Goal: Register for event/course: Sign up to attend an event or enroll in a course

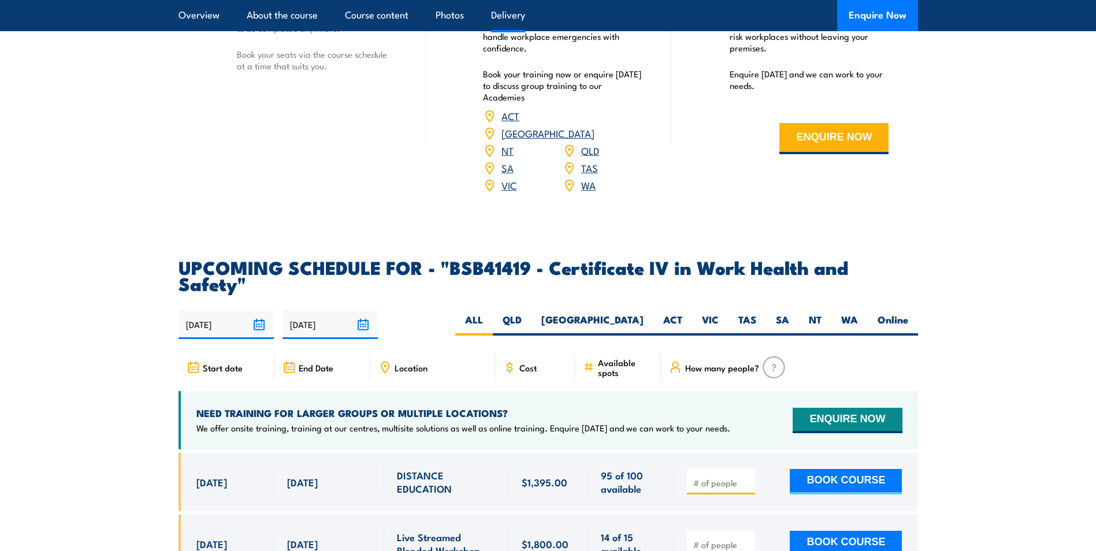
scroll to position [3525, 0]
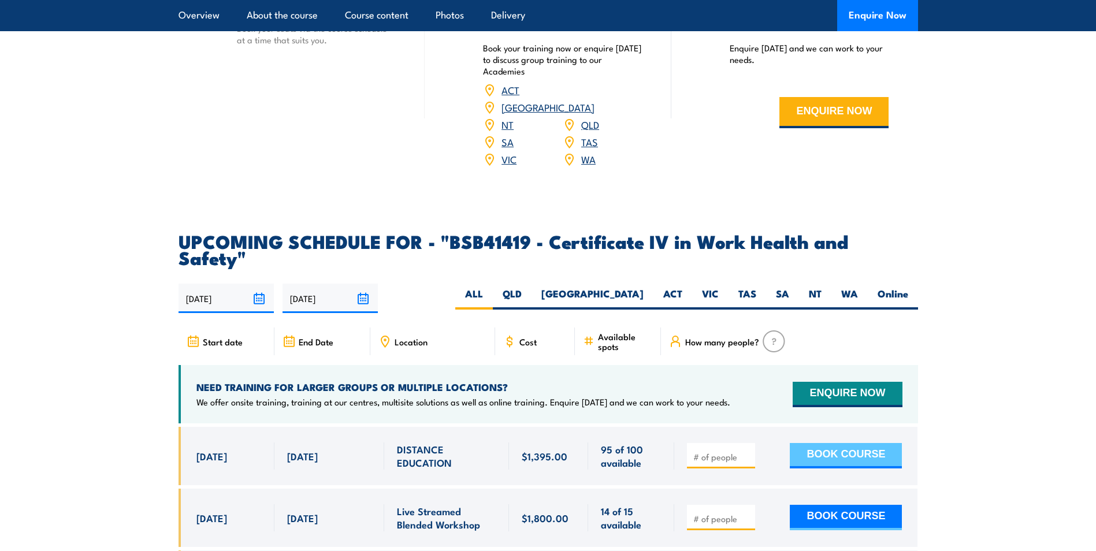
click at [836, 443] on button "BOOK COURSE" at bounding box center [846, 455] width 112 height 25
type input "1"
click at [849, 443] on button "BOOK COURSE" at bounding box center [846, 455] width 112 height 25
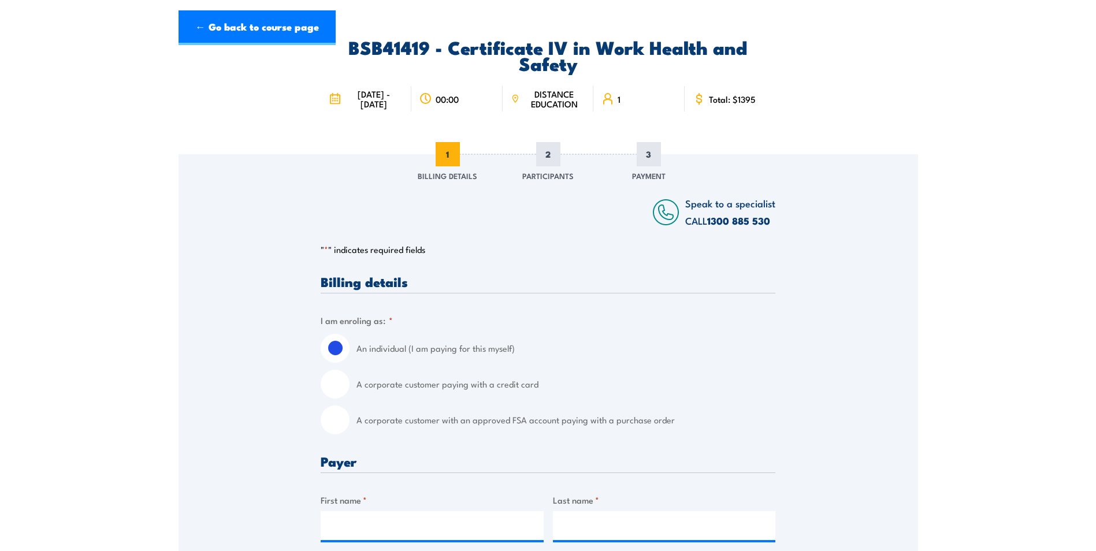
scroll to position [173, 0]
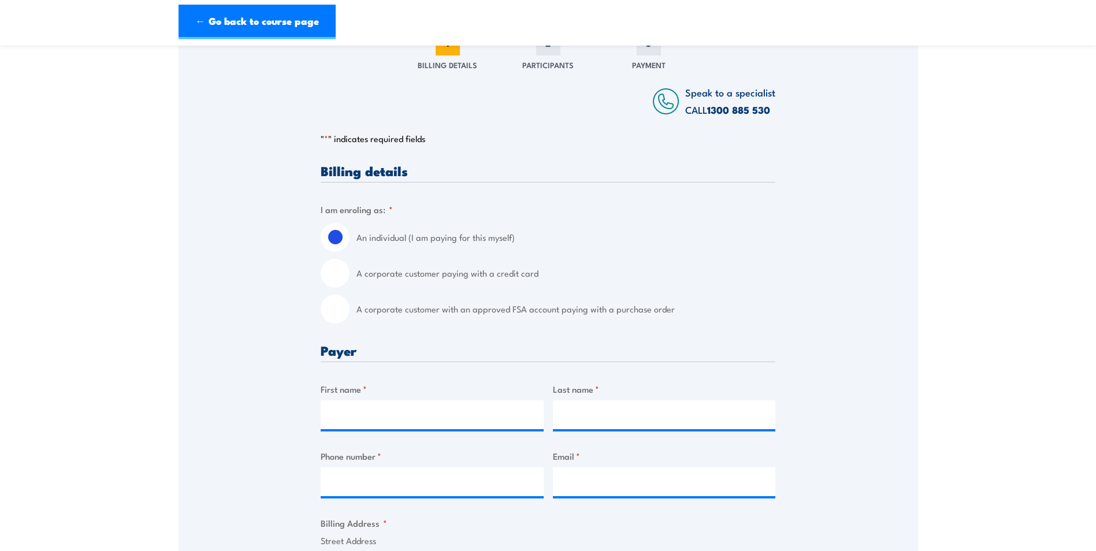
click at [339, 309] on input "A corporate customer with an approved FSA account paying with a purchase order" at bounding box center [335, 309] width 29 height 29
radio input "true"
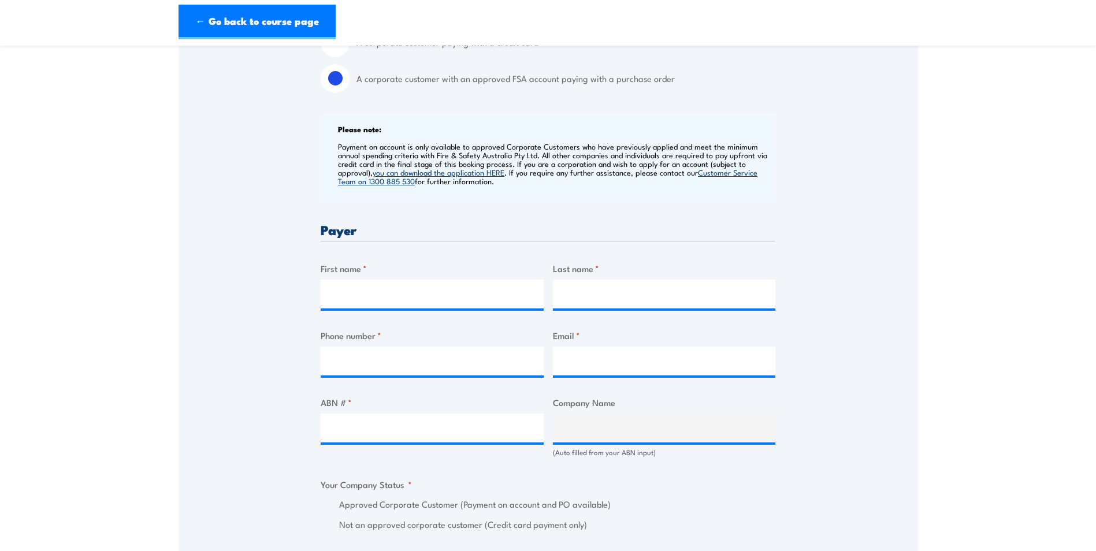
scroll to position [404, 0]
click at [378, 417] on input "ABN # *" at bounding box center [432, 427] width 223 height 29
paste input "44 008 435 729"
type input "44 008 435 729"
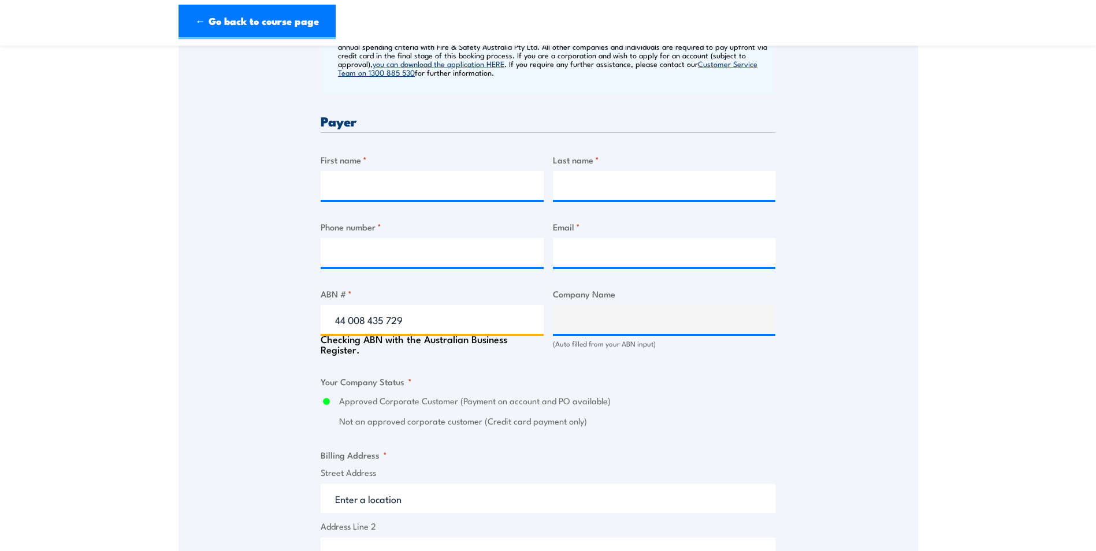
type input "ARNOTT'S BISCUITS LTD"
radio input "true"
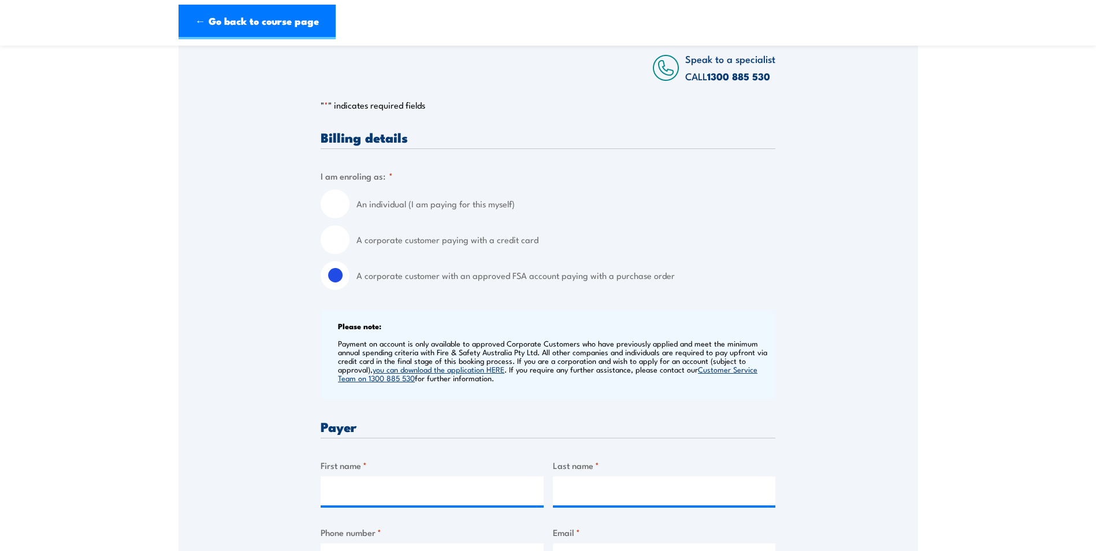
scroll to position [347, 0]
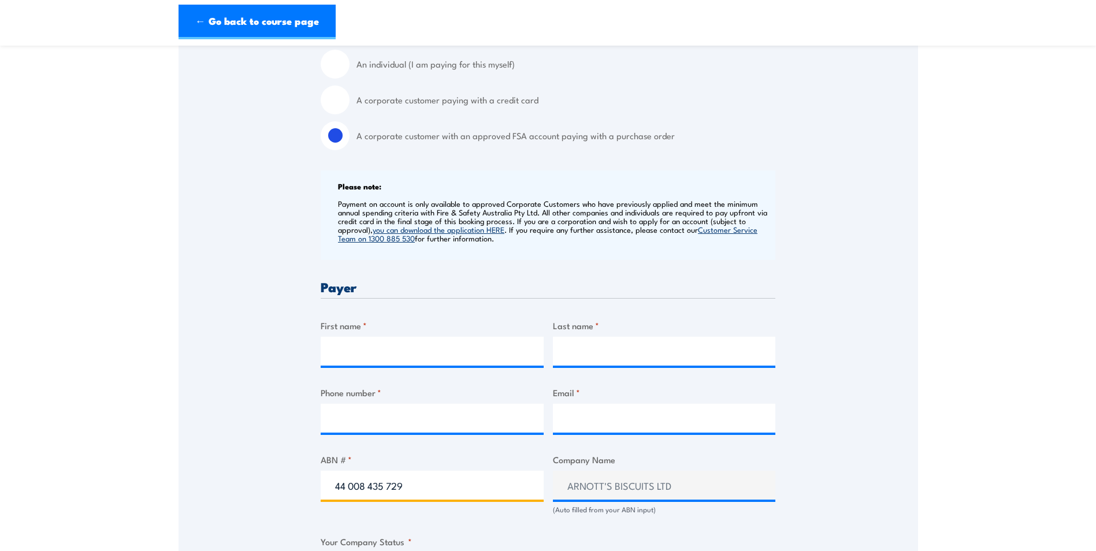
type input "44 008 435 729"
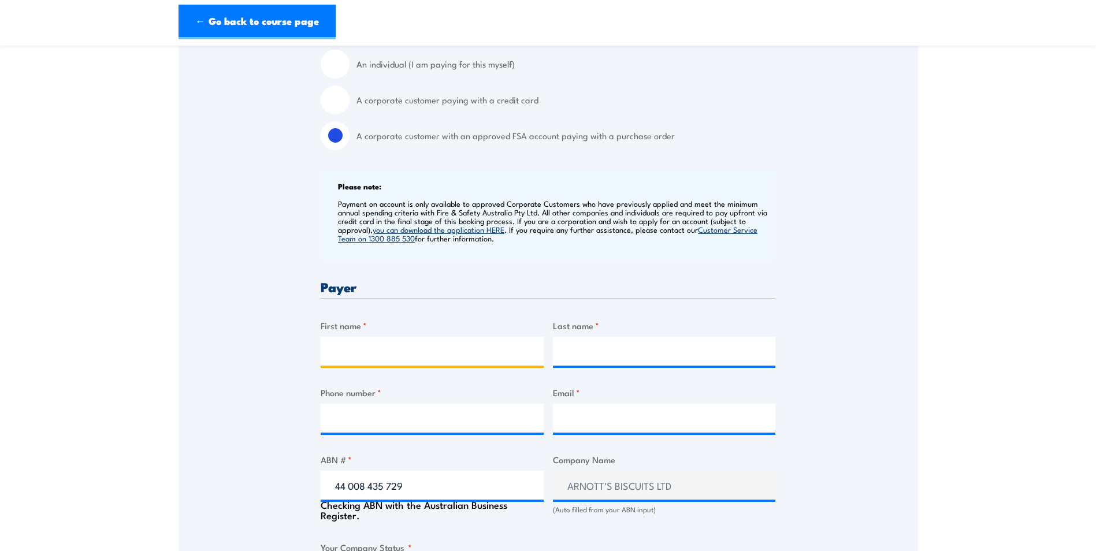
click at [414, 347] on input "First name *" at bounding box center [432, 351] width 223 height 29
type input "[PERSON_NAME]"
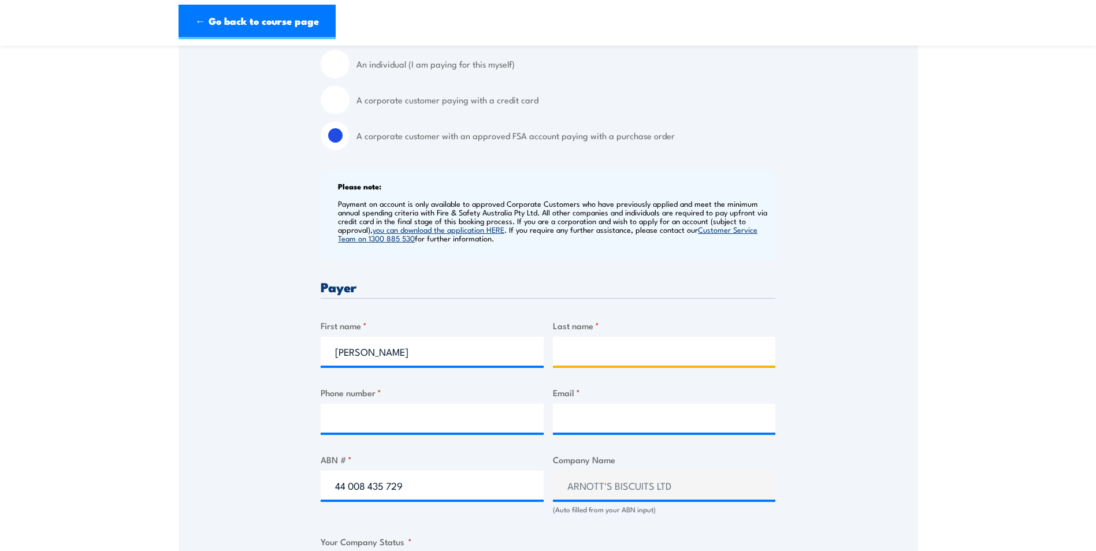
type input "Galliford"
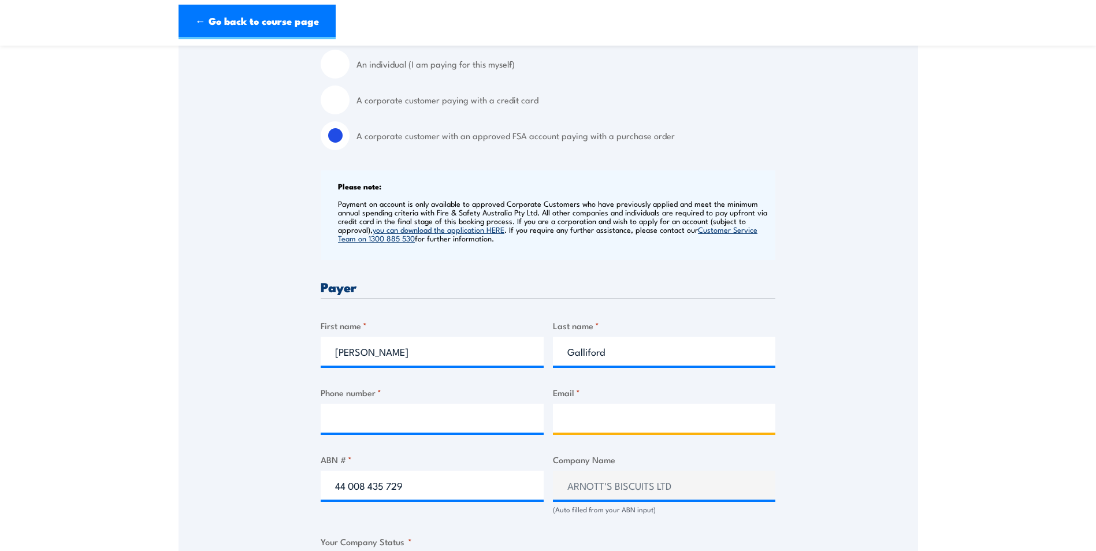
type input "[PERSON_NAME][EMAIL_ADDRESS][DOMAIN_NAME]"
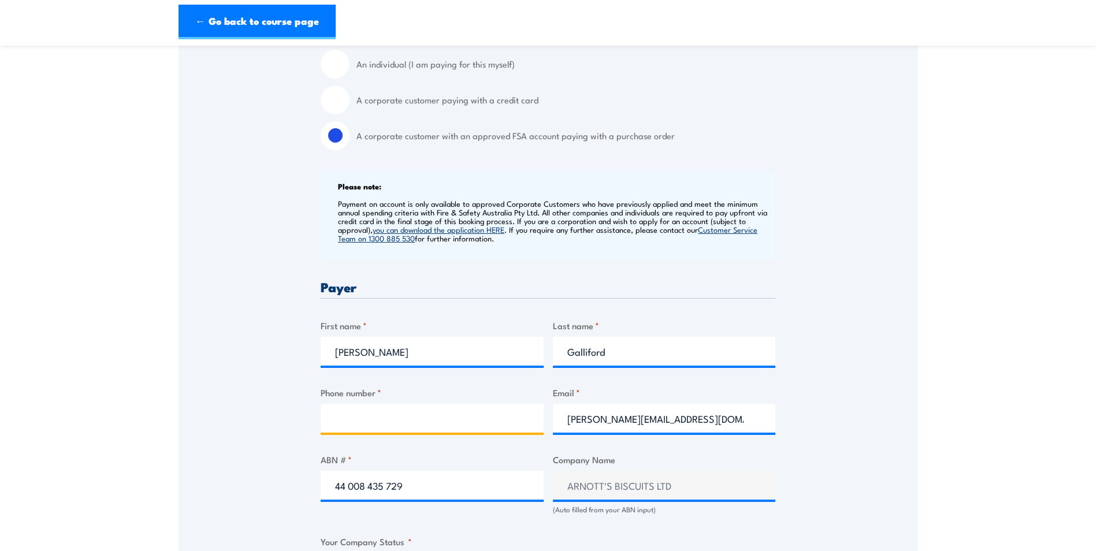
click at [496, 429] on input "Phone number *" at bounding box center [432, 418] width 223 height 29
click at [382, 410] on input "Phone number *" at bounding box center [432, 418] width 223 height 29
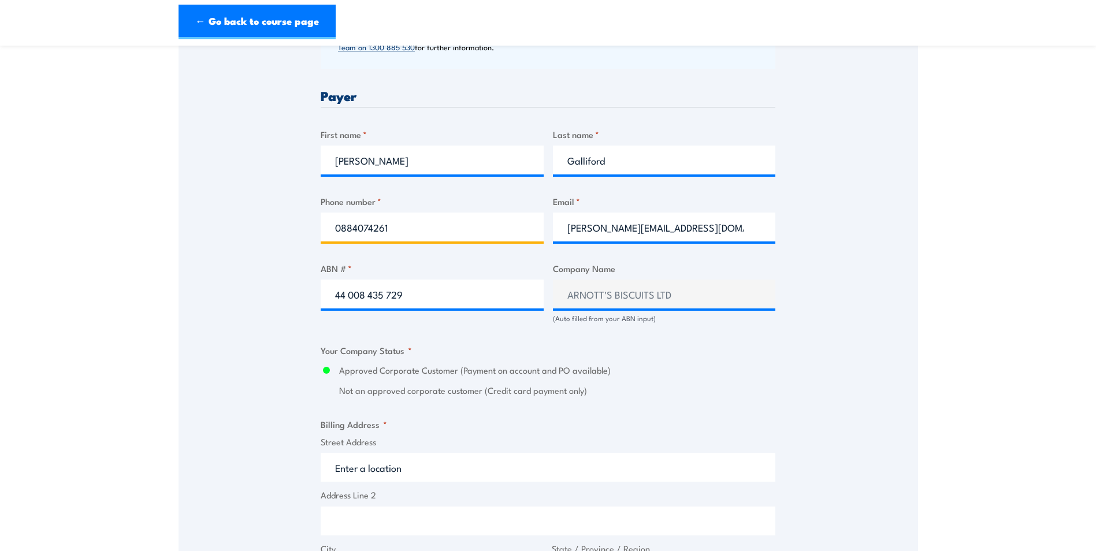
scroll to position [636, 0]
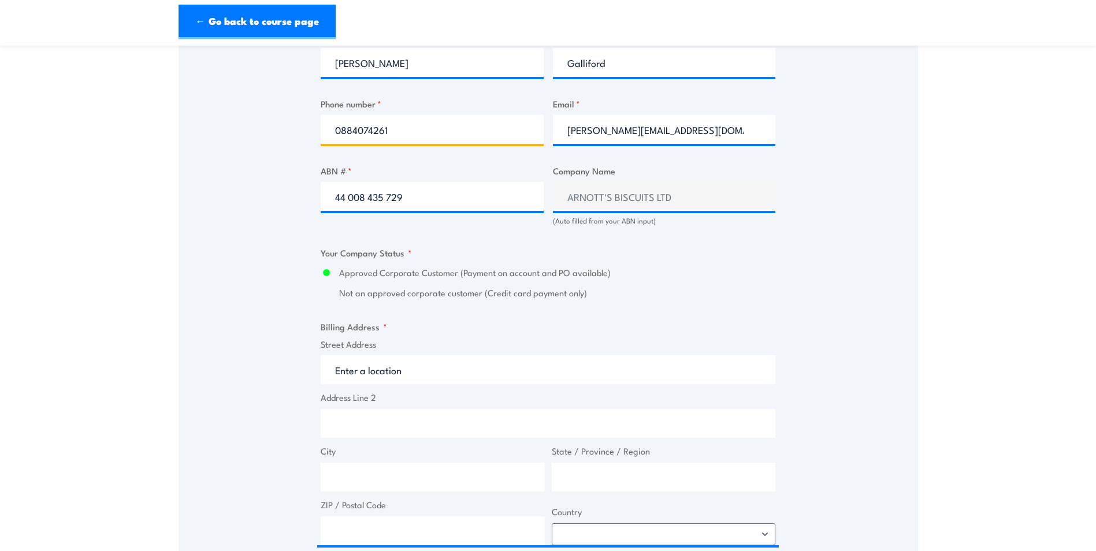
type input "0884074261"
click at [396, 378] on input "Street Address" at bounding box center [548, 369] width 455 height 29
paste input "[STREET_ADDRESS]"
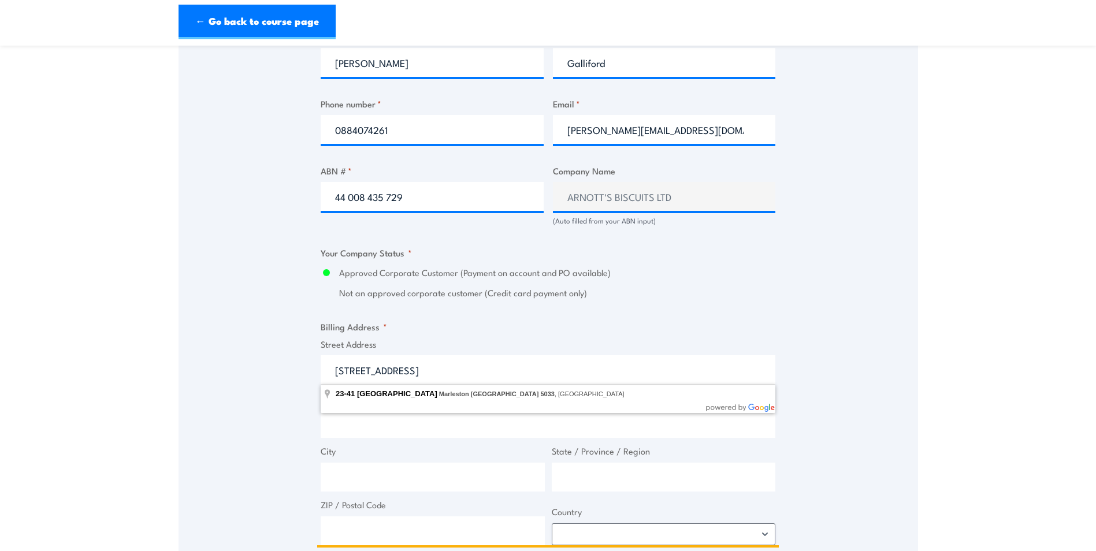
drag, startPoint x: 599, startPoint y: 375, endPoint x: 556, endPoint y: 373, distance: 43.4
click at [556, 373] on input "[STREET_ADDRESS]" at bounding box center [548, 369] width 455 height 29
type input "[STREET_ADDRESS]"
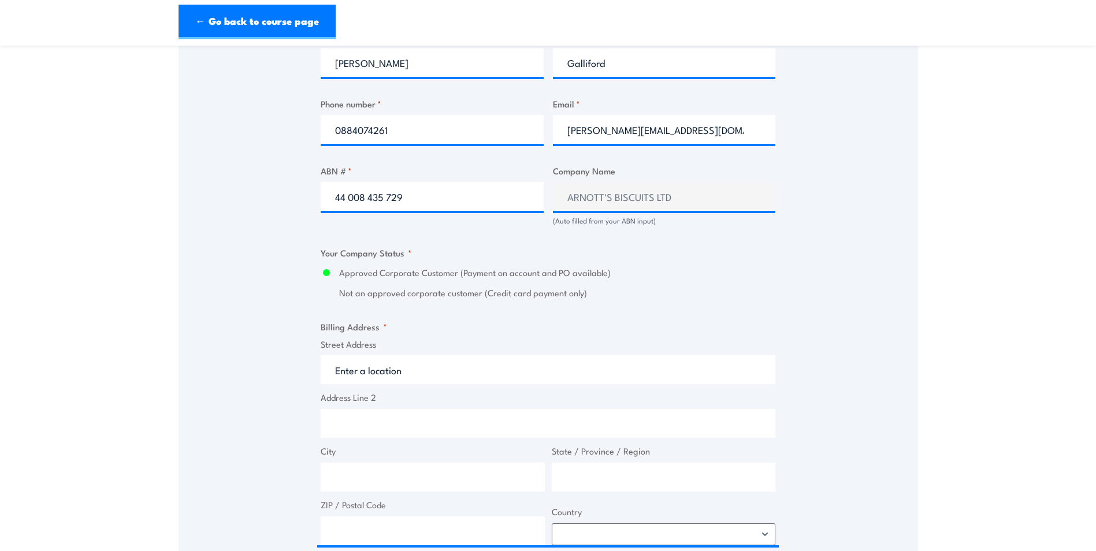
type input "[STREET_ADDRESS]"
type input "Marleston"
type input "[GEOGRAPHIC_DATA]"
type input "5033"
select select "[GEOGRAPHIC_DATA]"
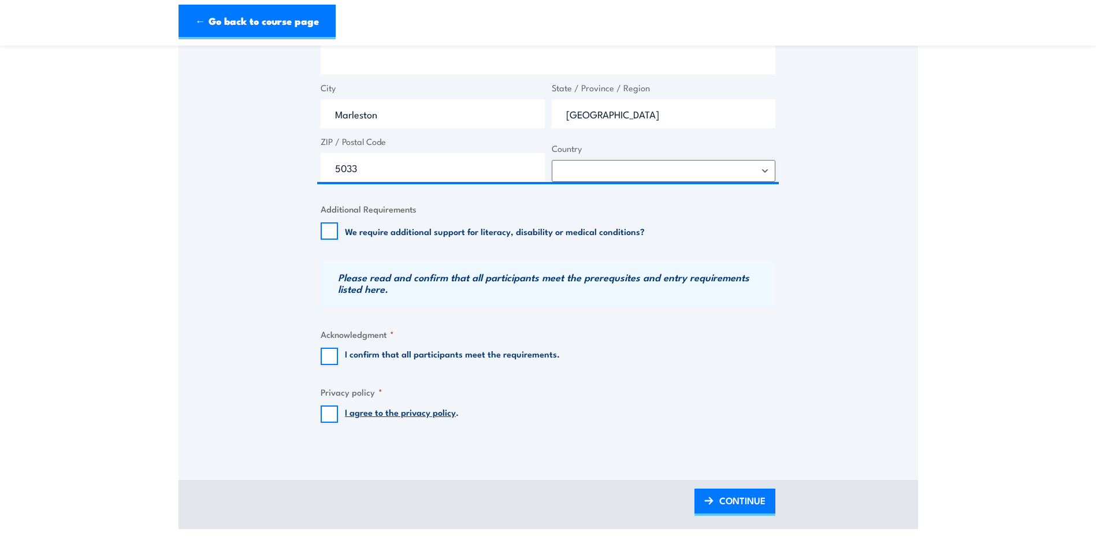
scroll to position [1040, 0]
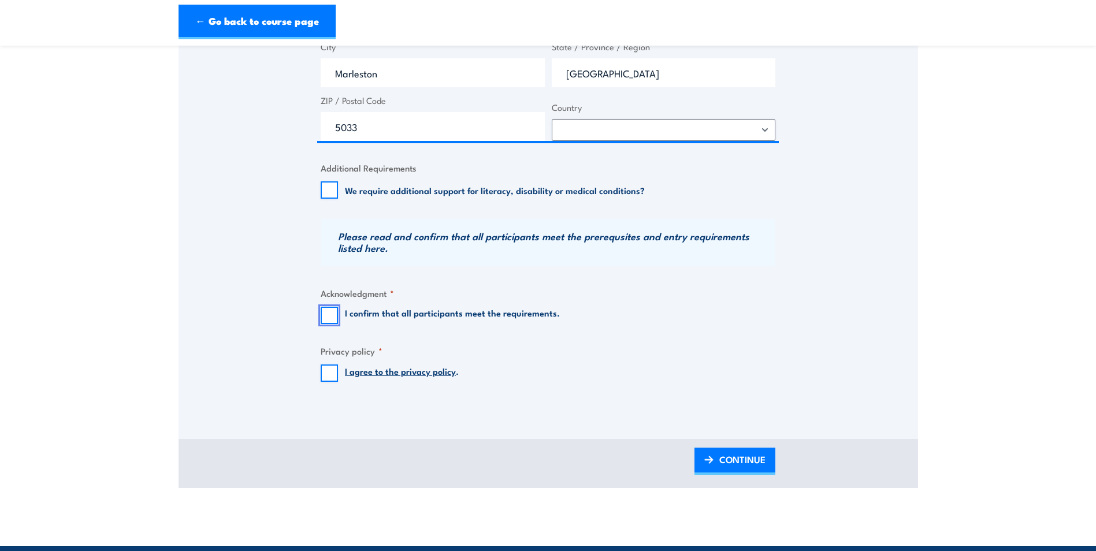
click at [332, 318] on input "I confirm that all participants meet the requirements." at bounding box center [329, 315] width 17 height 17
checkbox input "true"
click at [326, 378] on input "I agree to the privacy policy ." at bounding box center [329, 373] width 17 height 17
checkbox input "true"
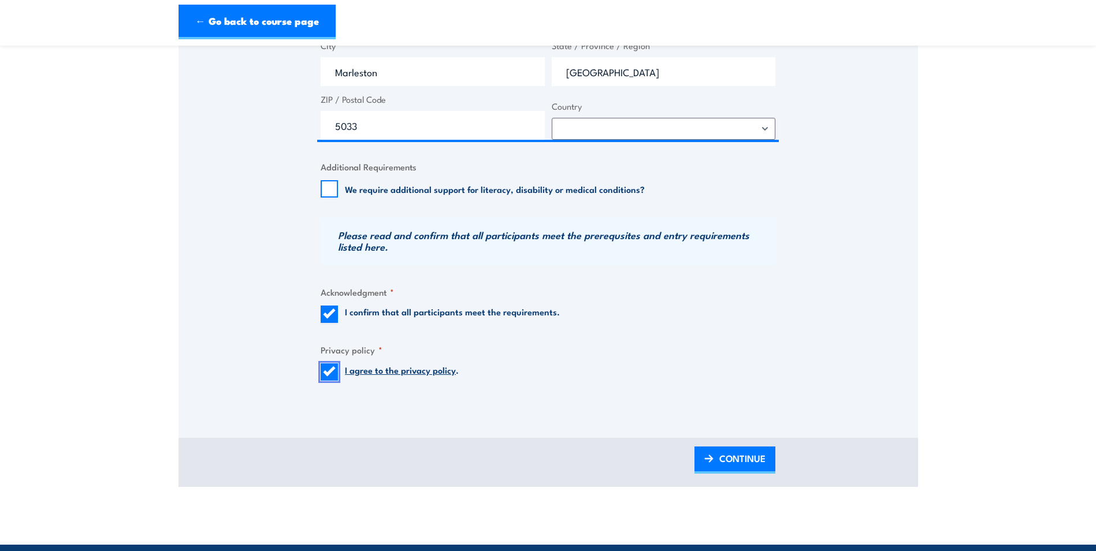
scroll to position [1098, 0]
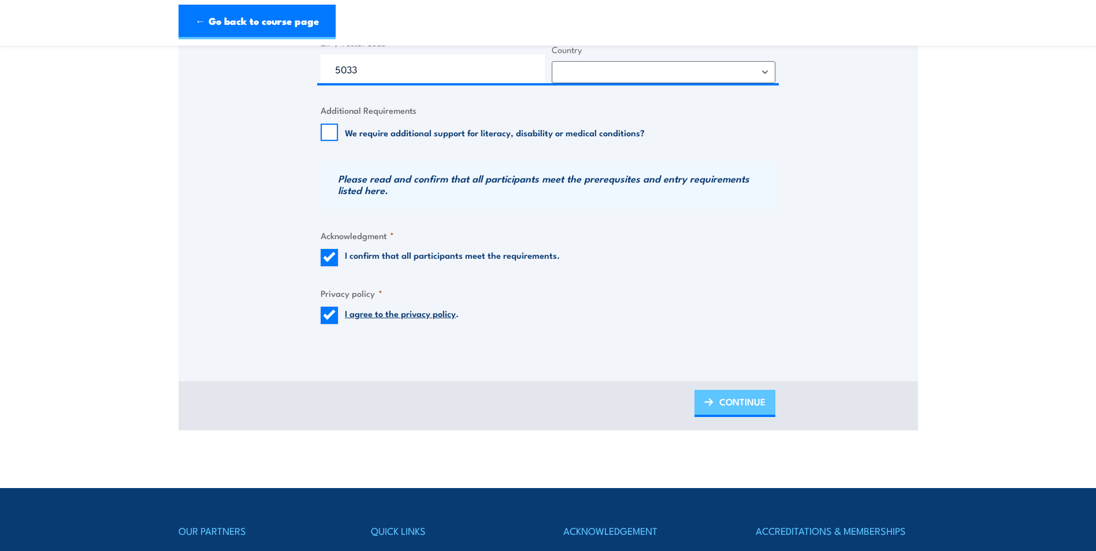
click at [741, 398] on span "CONTINUE" at bounding box center [742, 402] width 46 height 31
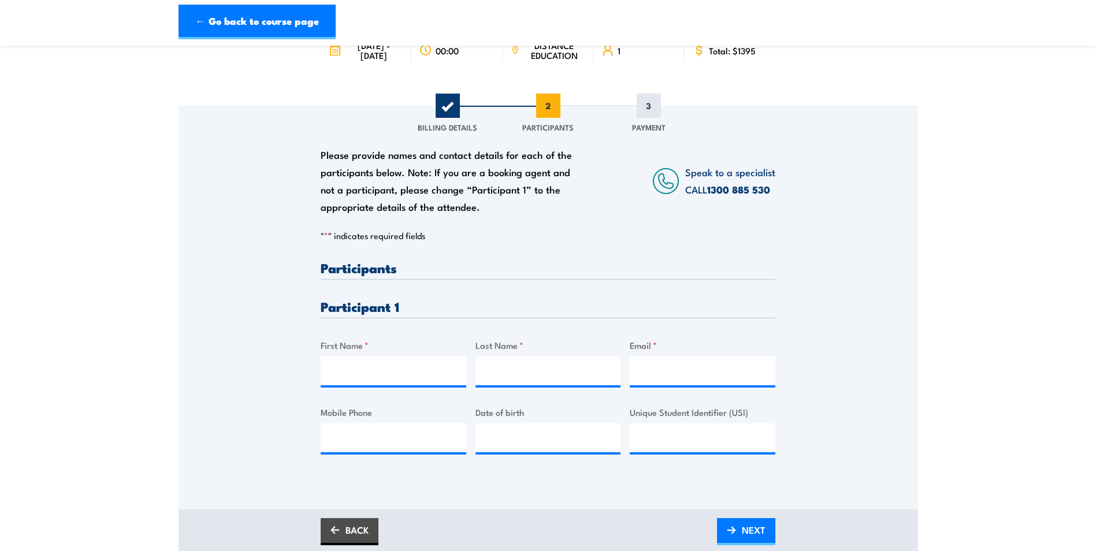
scroll to position [231, 0]
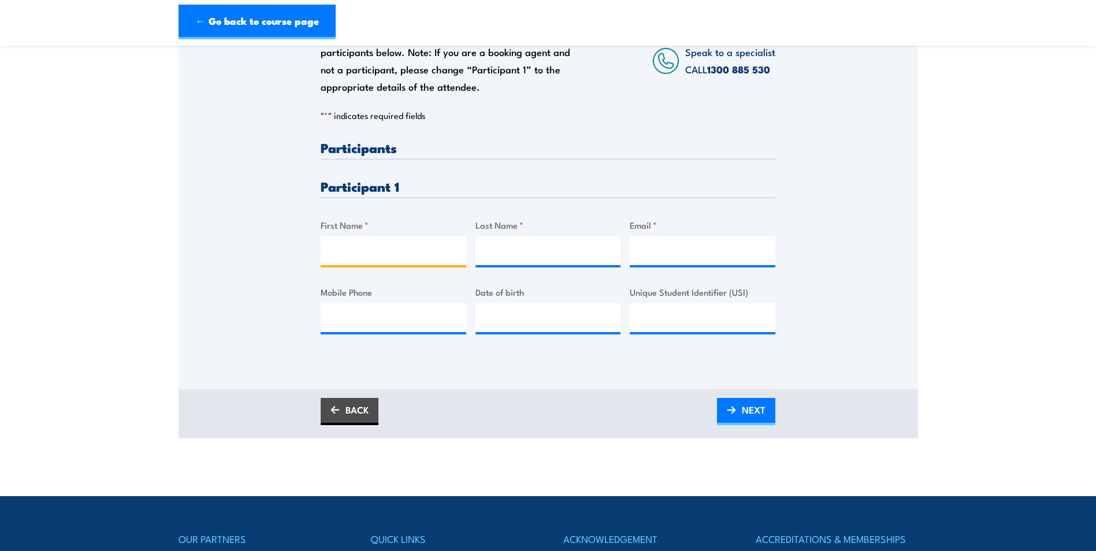
click at [415, 251] on input "First Name *" at bounding box center [394, 250] width 146 height 29
click at [404, 250] on input "First Name *" at bounding box center [394, 250] width 146 height 29
type input "[GEOGRAPHIC_DATA]"
click at [522, 254] on input "Last Name *" at bounding box center [549, 250] width 146 height 29
type input "[PERSON_NAME]"
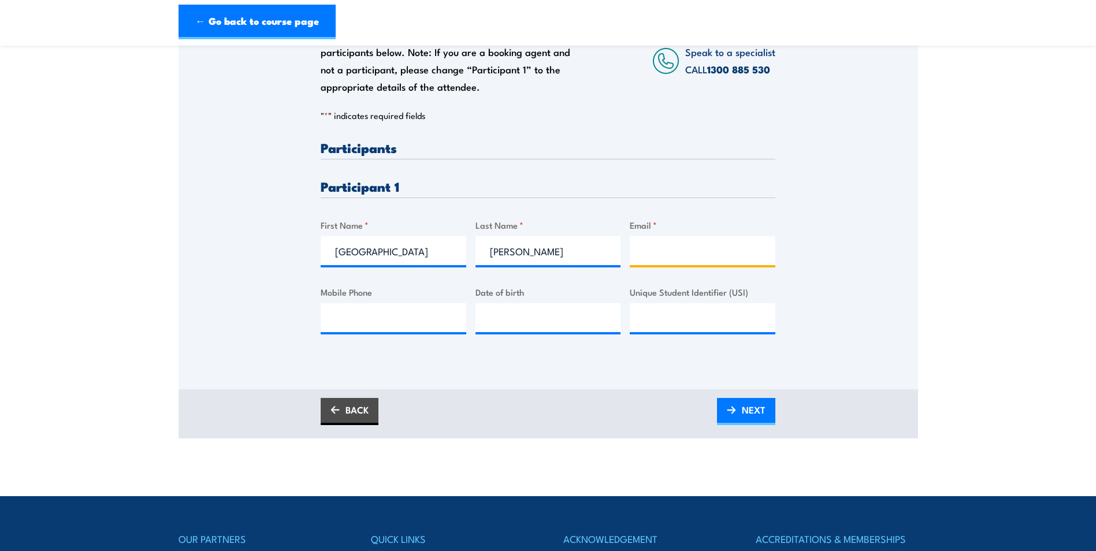
click at [694, 252] on input "Email *" at bounding box center [703, 250] width 146 height 29
type input "[EMAIL_ADDRESS][DOMAIN_NAME]"
click at [621, 381] on div "Please provide names and contact details for each of the participants below. No…" at bounding box center [549, 188] width 740 height 404
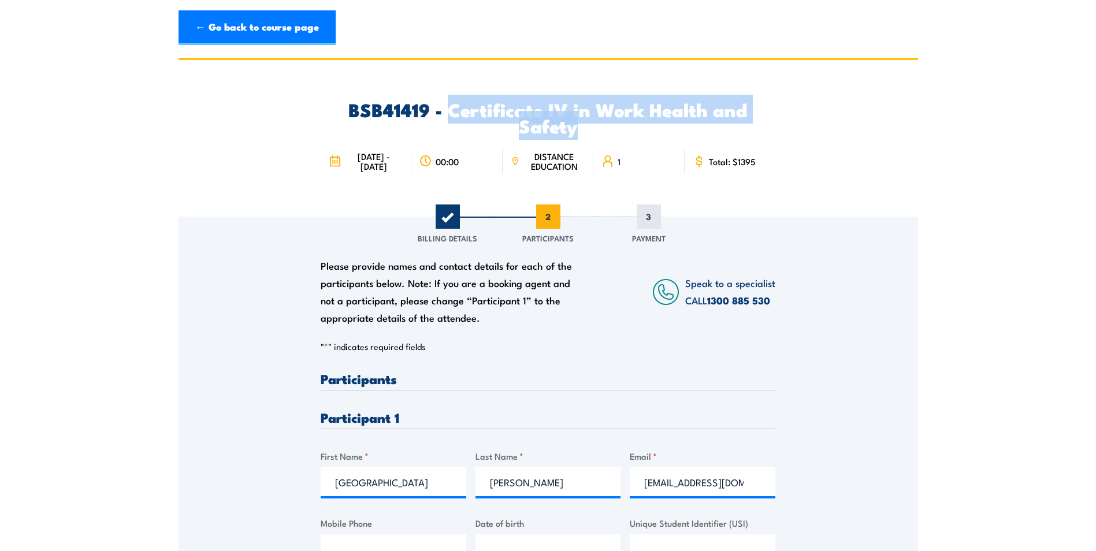
drag, startPoint x: 600, startPoint y: 131, endPoint x: 447, endPoint y: 110, distance: 155.1
click at [447, 110] on h2 "BSB41419 - Certificate IV in Work Health and Safety" at bounding box center [548, 117] width 455 height 32
copy h2 "Certificate IV in Work Health and Safety"
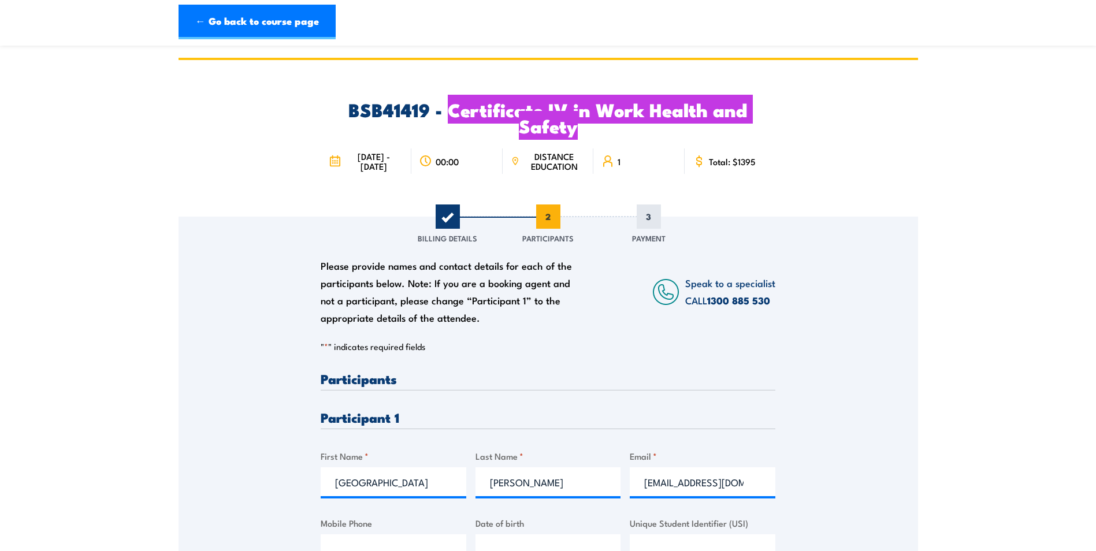
scroll to position [231, 0]
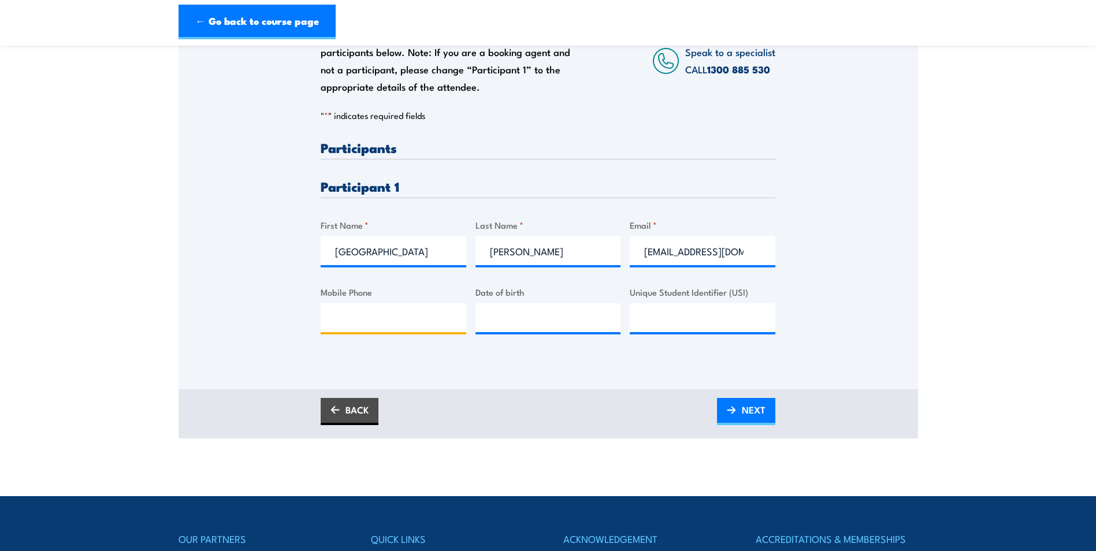
click at [355, 325] on input "Mobile Phone" at bounding box center [394, 317] width 146 height 29
paste input "0456155075"
type input "0456155075"
click at [527, 323] on input "__/__/____" at bounding box center [549, 317] width 146 height 29
paste input "[DATE]"
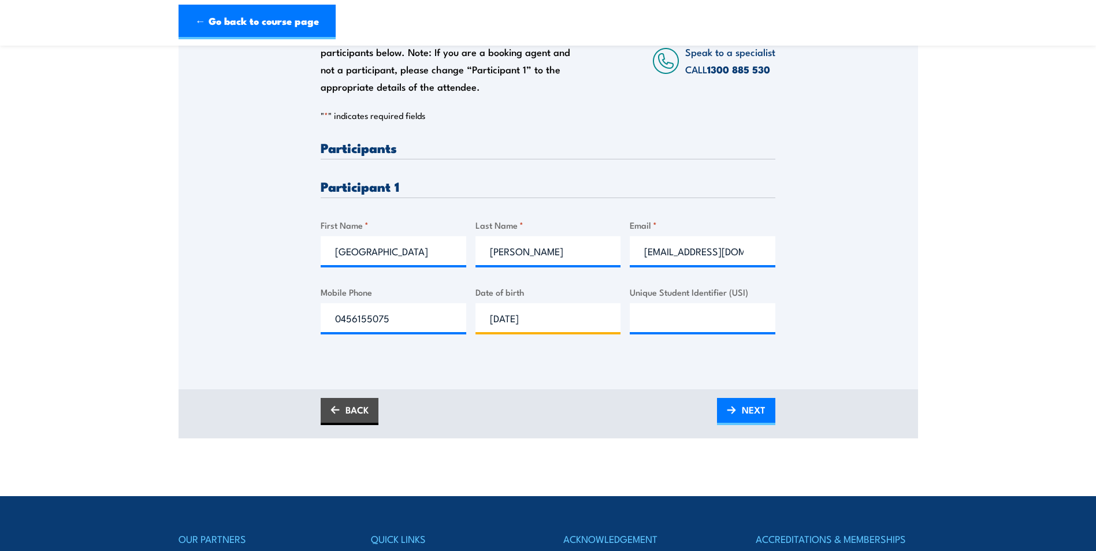
type input "[DATE]"
click at [704, 321] on input "Unique Student Identifier (USI)" at bounding box center [703, 317] width 146 height 29
paste input "D3XCT49GEV"
type input "D3XCT49GEV"
click at [766, 414] on link "NEXT" at bounding box center [746, 411] width 58 height 27
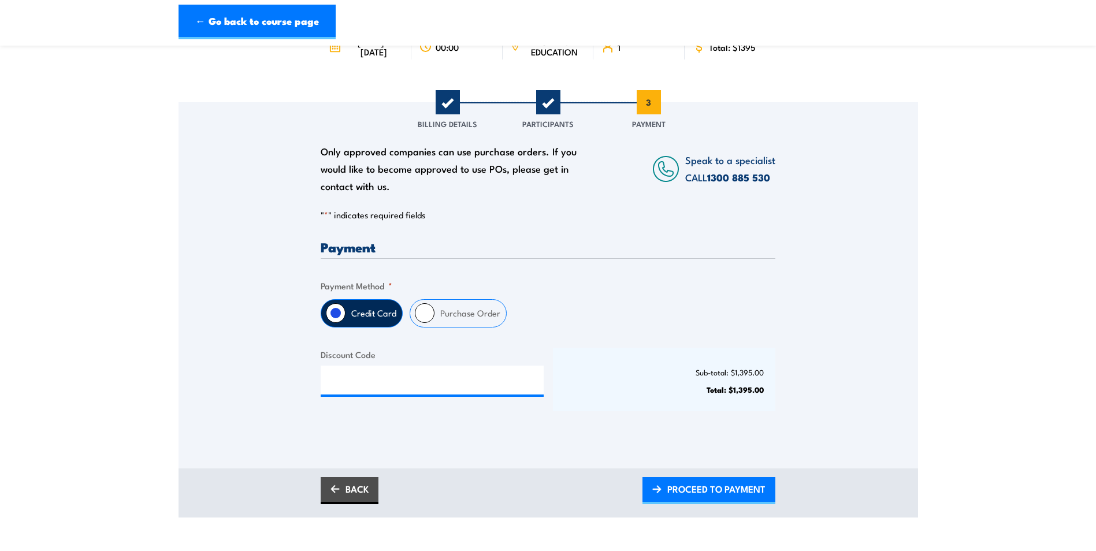
scroll to position [116, 0]
click at [440, 314] on label "Purchase Order" at bounding box center [471, 312] width 72 height 27
click at [435, 314] on input "Purchase Order" at bounding box center [425, 312] width 20 height 20
radio input "true"
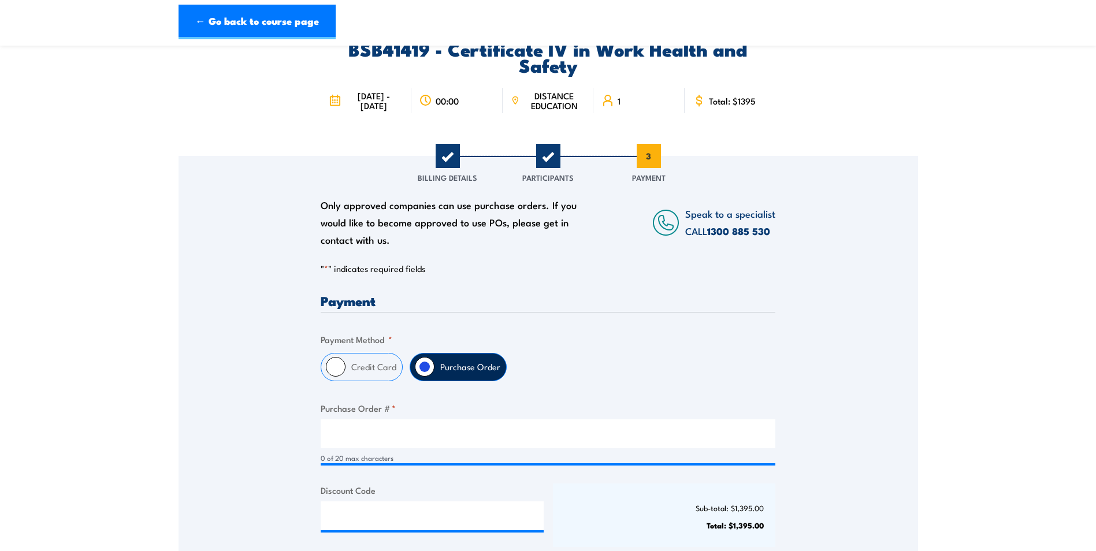
scroll to position [58, 0]
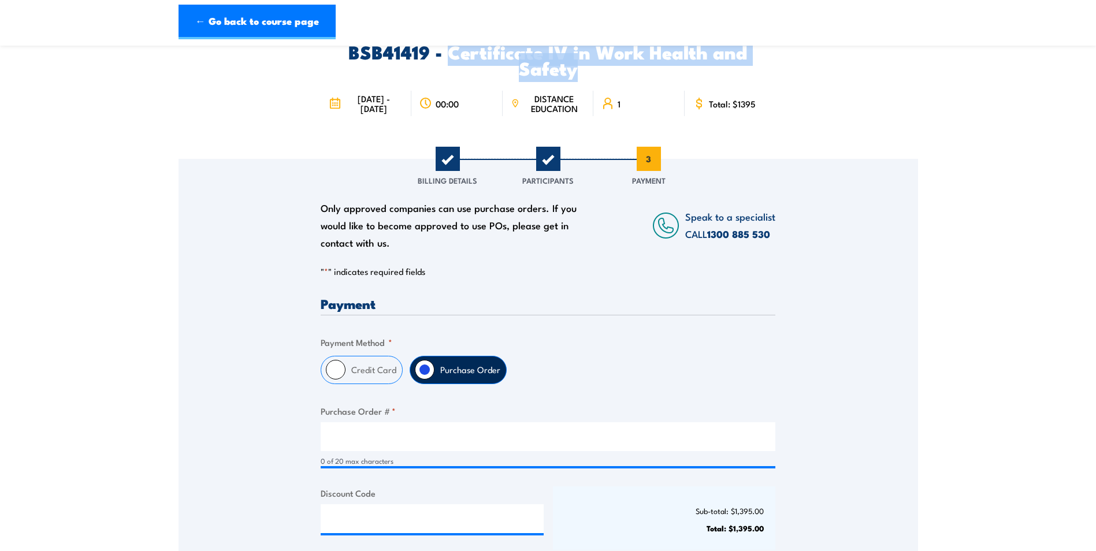
drag, startPoint x: 451, startPoint y: 53, endPoint x: 628, endPoint y: 72, distance: 177.8
click at [628, 72] on h2 "BSB41419 - Certificate IV in Work Health and Safety" at bounding box center [548, 59] width 455 height 32
copy h2 "Certificate IV in Work Health and Safety"
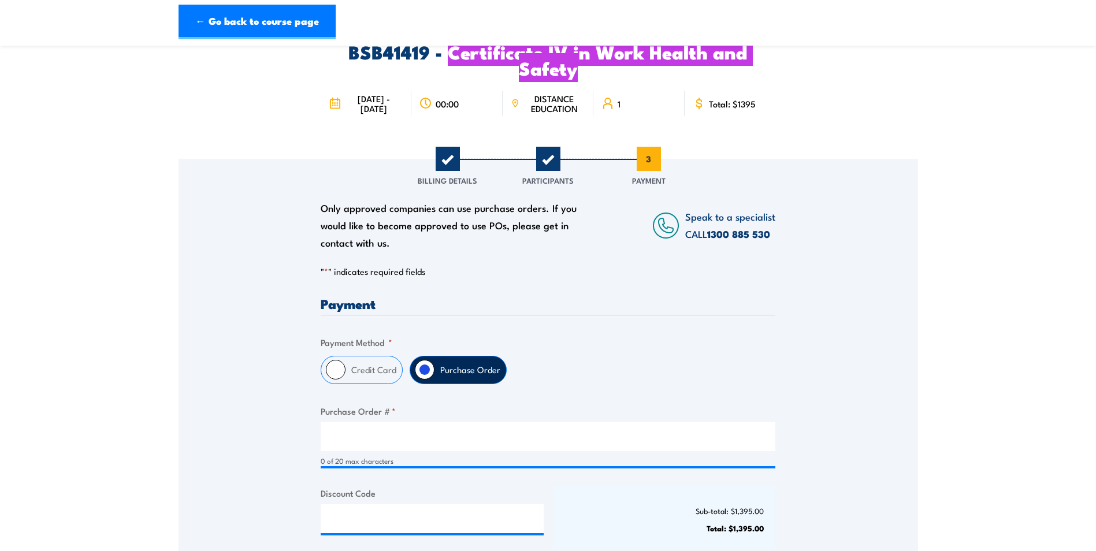
scroll to position [116, 0]
